Goal: Task Accomplishment & Management: Use online tool/utility

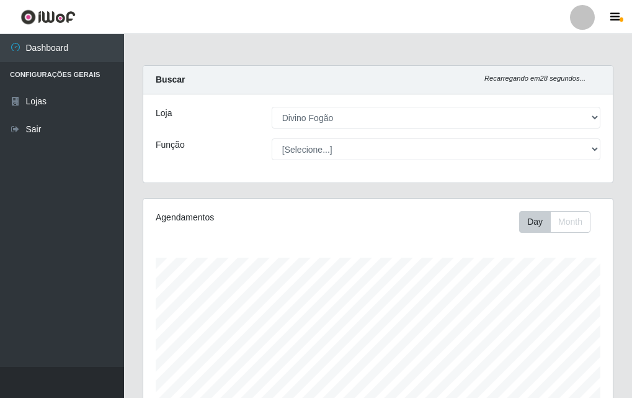
select select "499"
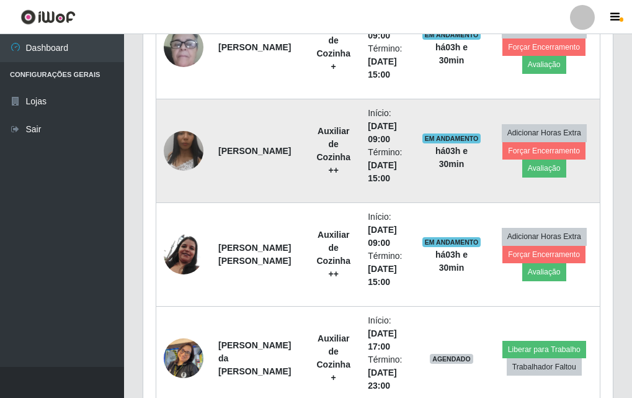
scroll to position [257, 470]
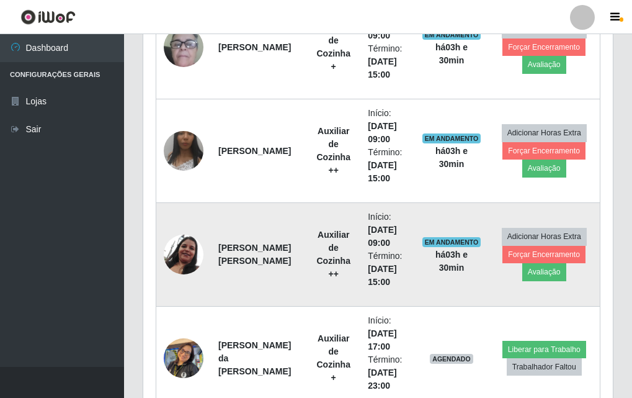
click at [186, 262] on img at bounding box center [184, 254] width 40 height 40
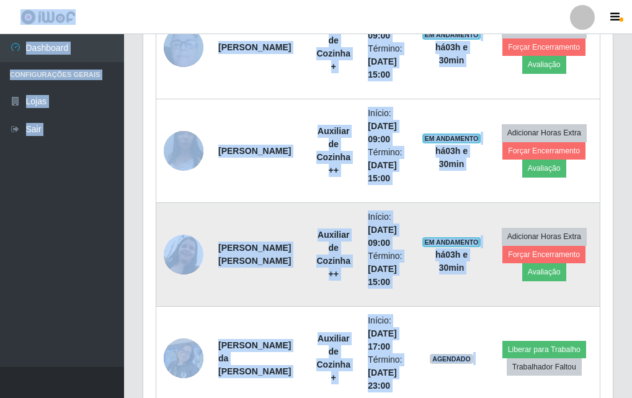
click at [185, 261] on img at bounding box center [184, 254] width 40 height 40
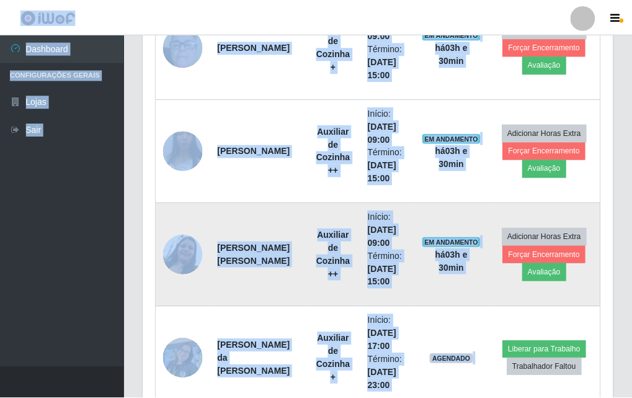
scroll to position [257, 463]
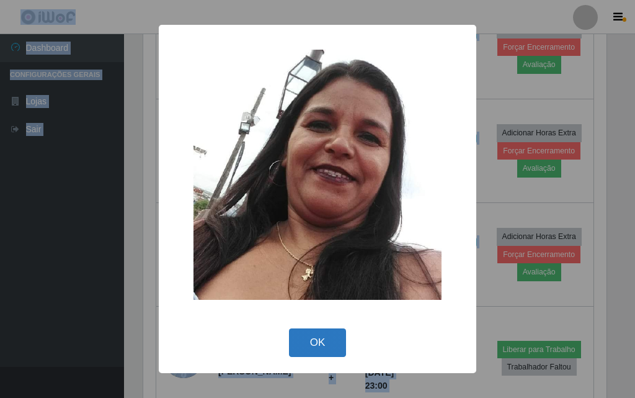
click at [322, 334] on button "OK" at bounding box center [318, 342] width 58 height 29
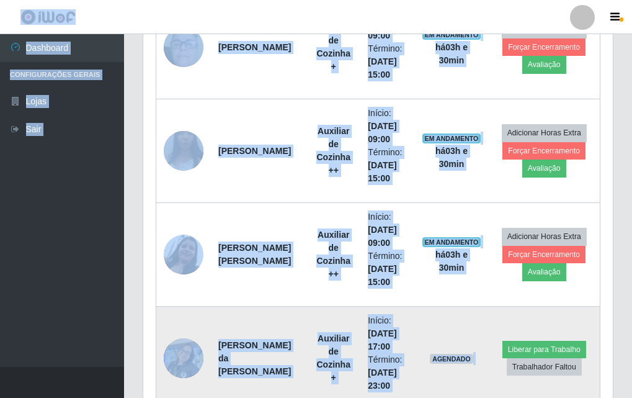
scroll to position [257, 470]
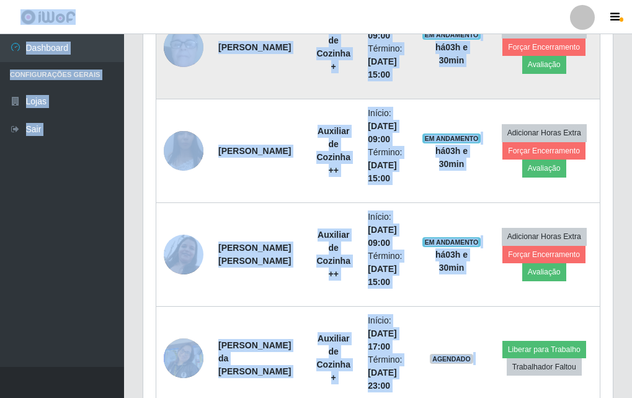
click at [182, 45] on img at bounding box center [184, 47] width 40 height 82
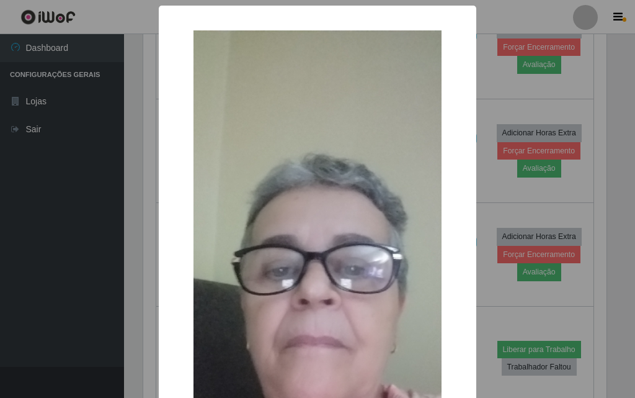
click at [478, 106] on div "× OK Cancel" at bounding box center [317, 199] width 635 height 398
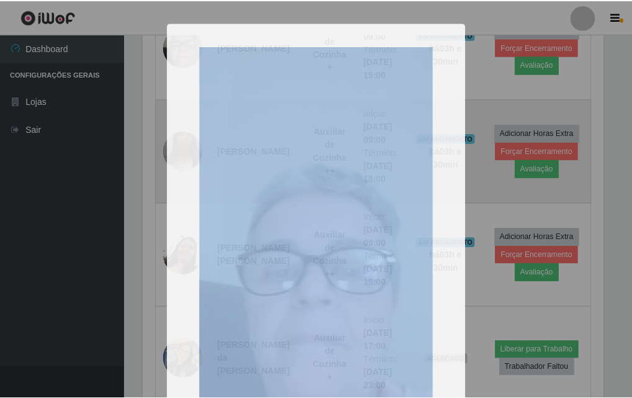
scroll to position [257, 470]
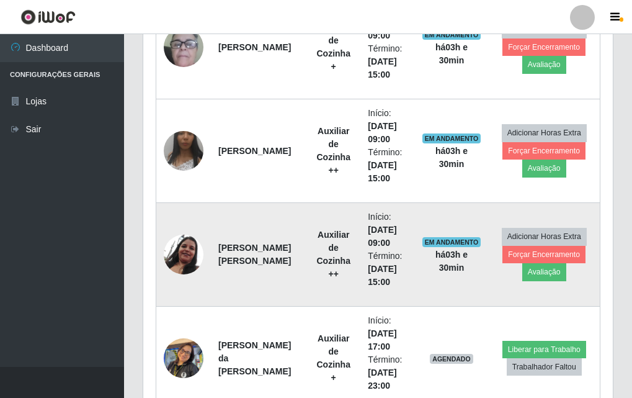
click at [176, 234] on td at bounding box center [183, 255] width 55 height 104
click at [179, 242] on img at bounding box center [184, 254] width 40 height 40
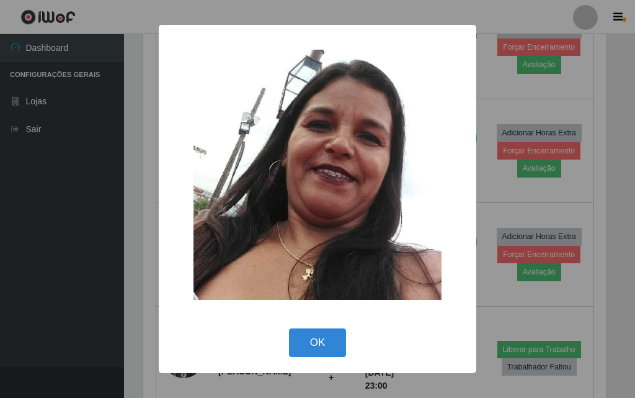
click at [345, 368] on div "× OK Cancel" at bounding box center [318, 199] width 318 height 348
click at [323, 350] on button "OK" at bounding box center [318, 342] width 58 height 29
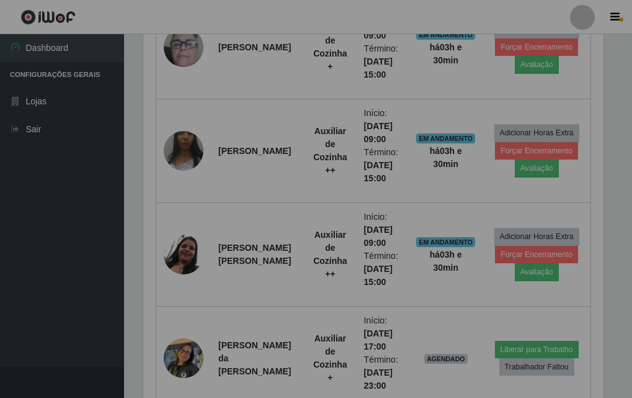
scroll to position [257, 470]
